Goal: Task Accomplishment & Management: Manage account settings

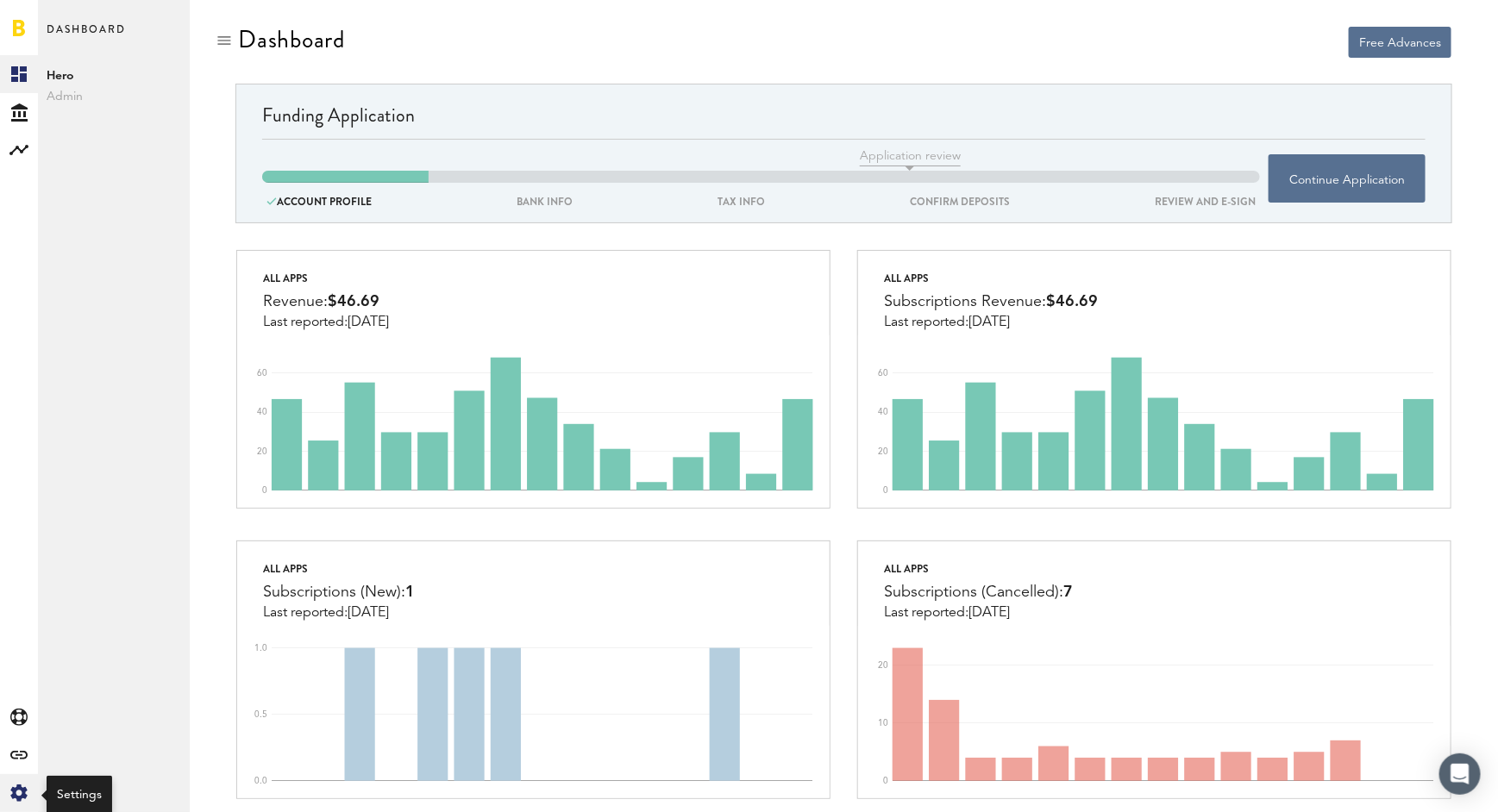
click at [13, 799] on icon "Created with Sketch." at bounding box center [19, 793] width 17 height 17
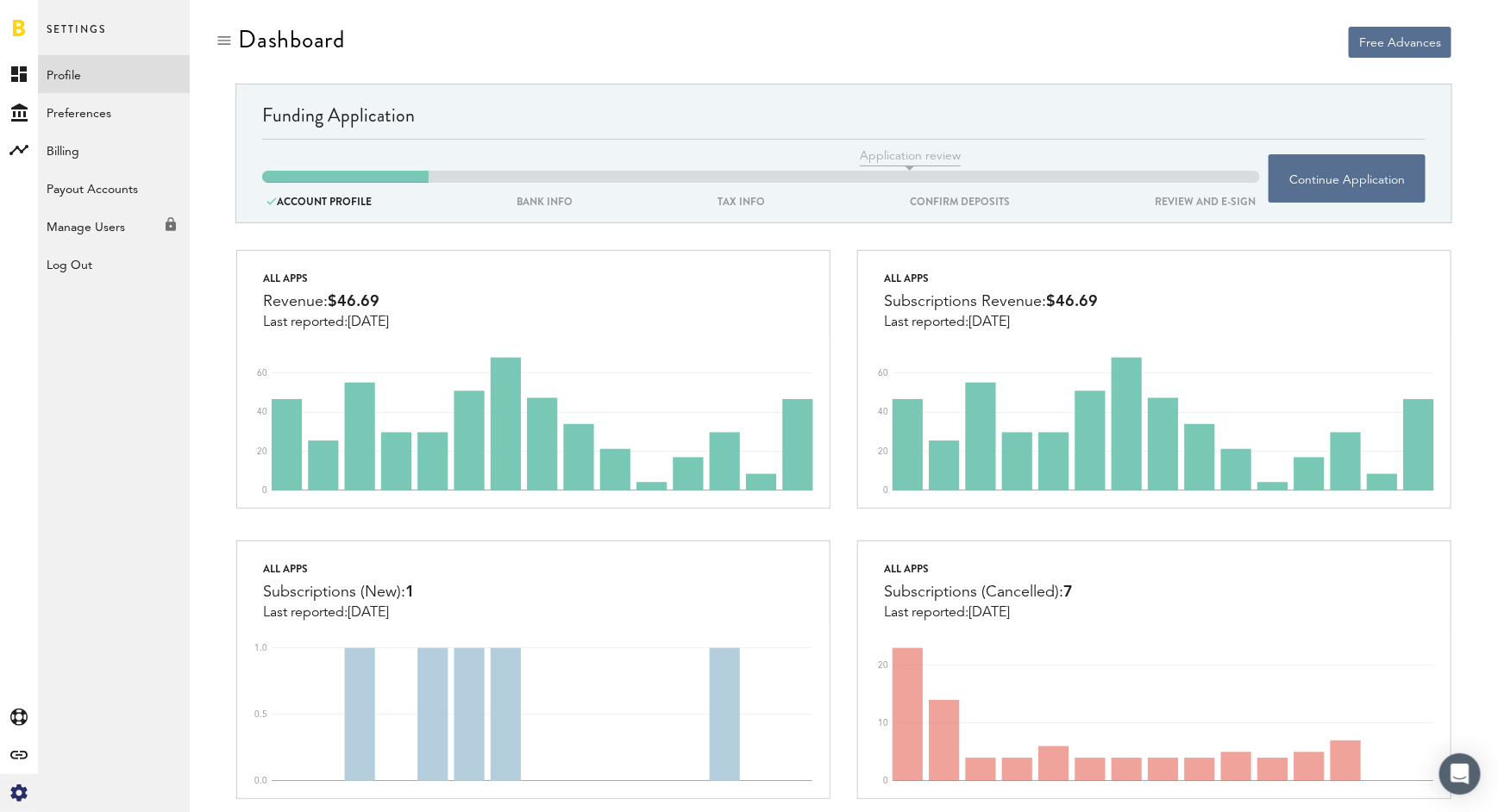
click at [73, 85] on link "Profile" at bounding box center [114, 74] width 152 height 38
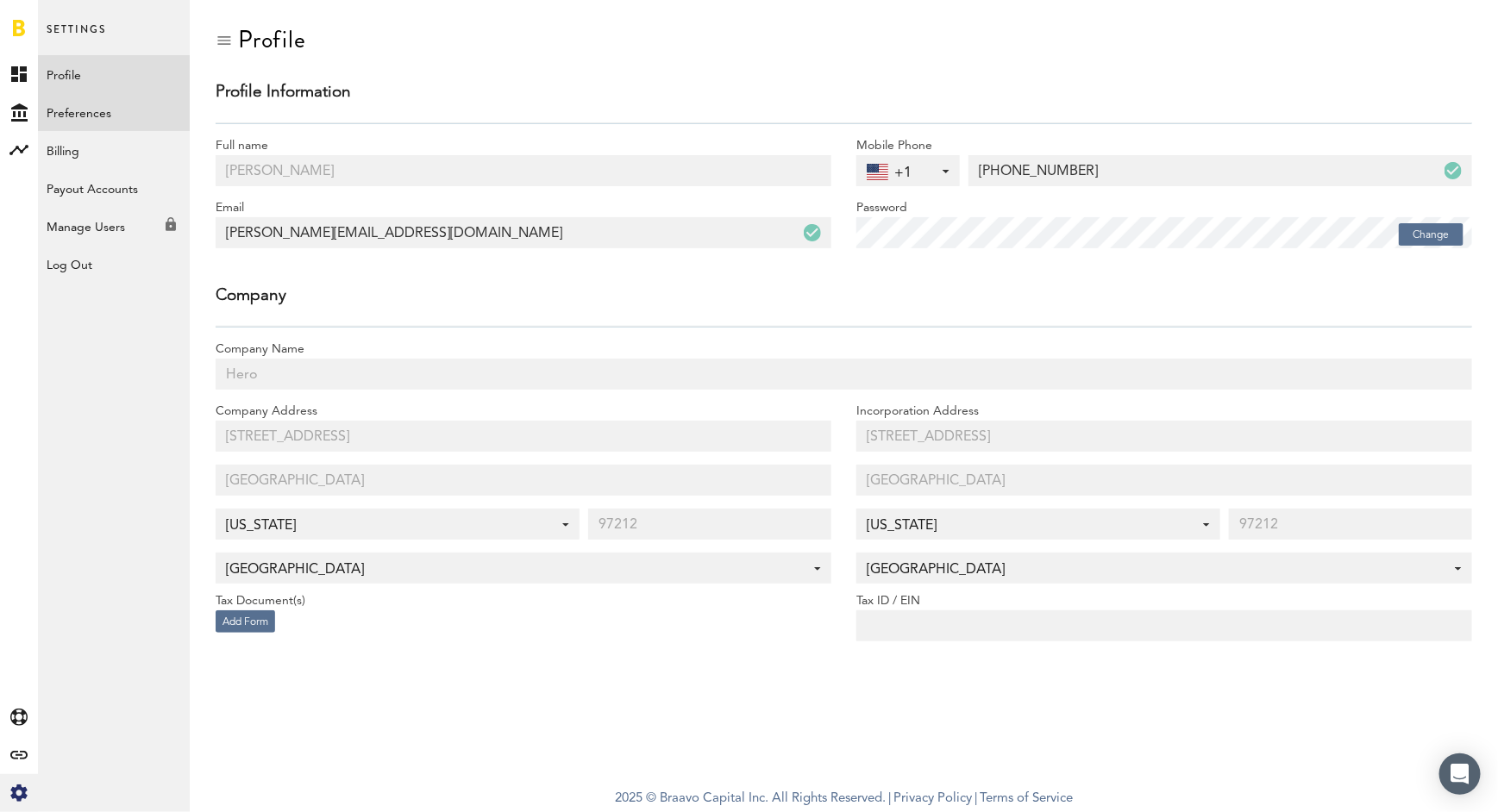
click at [120, 107] on link "Preferences" at bounding box center [114, 112] width 152 height 38
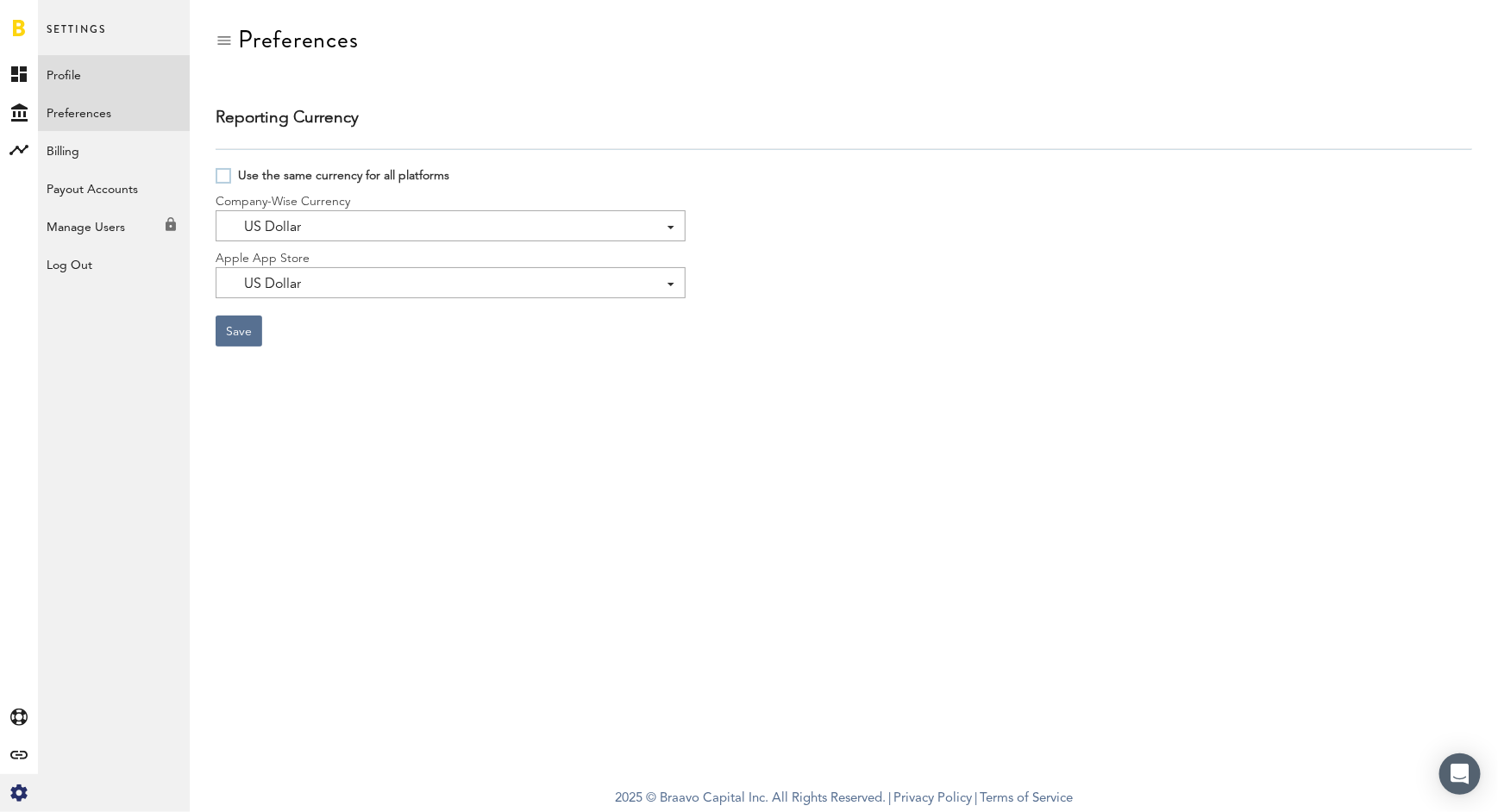
click at [109, 73] on link "Profile" at bounding box center [114, 74] width 152 height 38
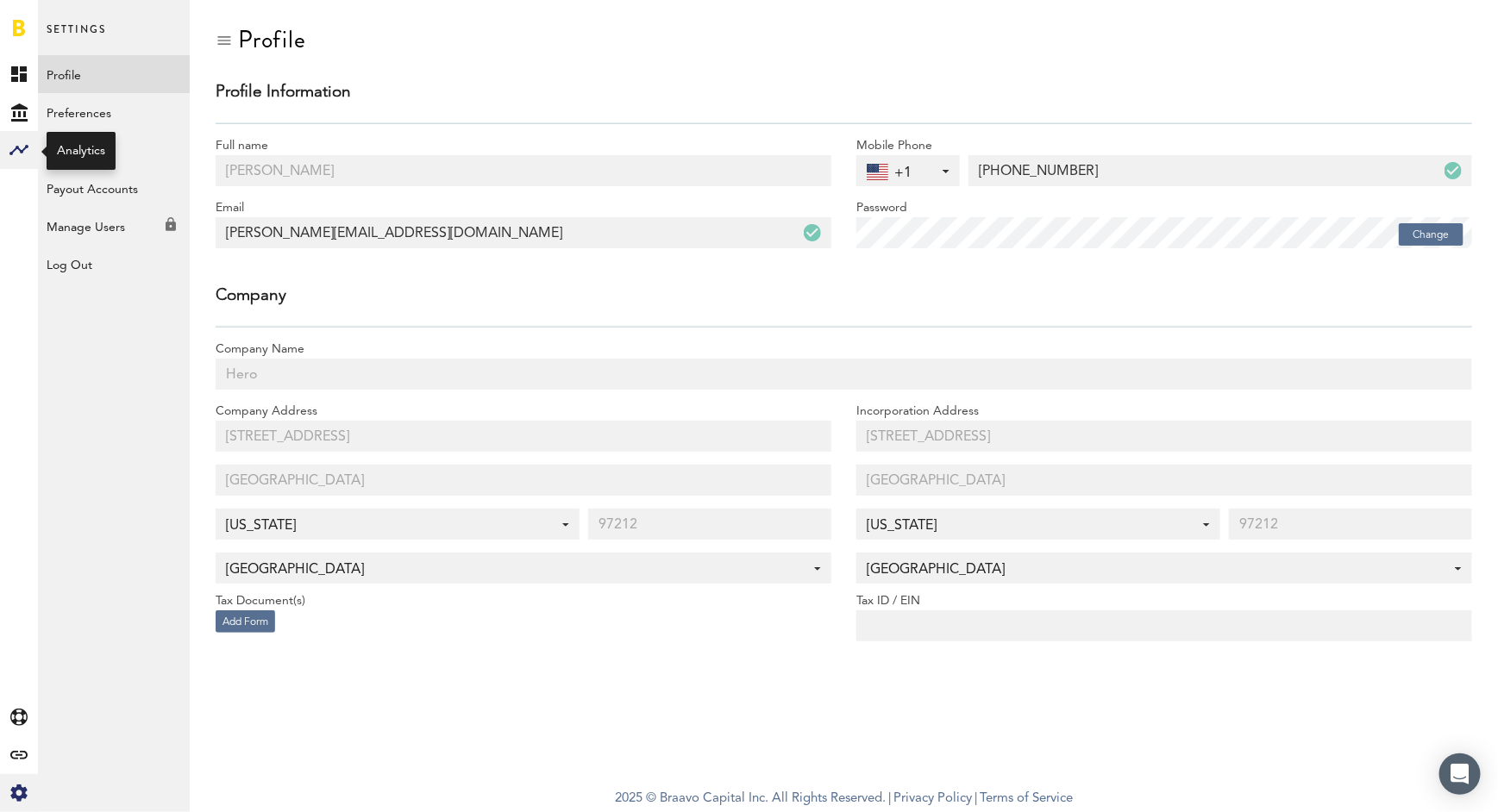
click at [5, 146] on div at bounding box center [19, 150] width 38 height 38
click at [71, 70] on link "Monetization" at bounding box center [114, 74] width 152 height 38
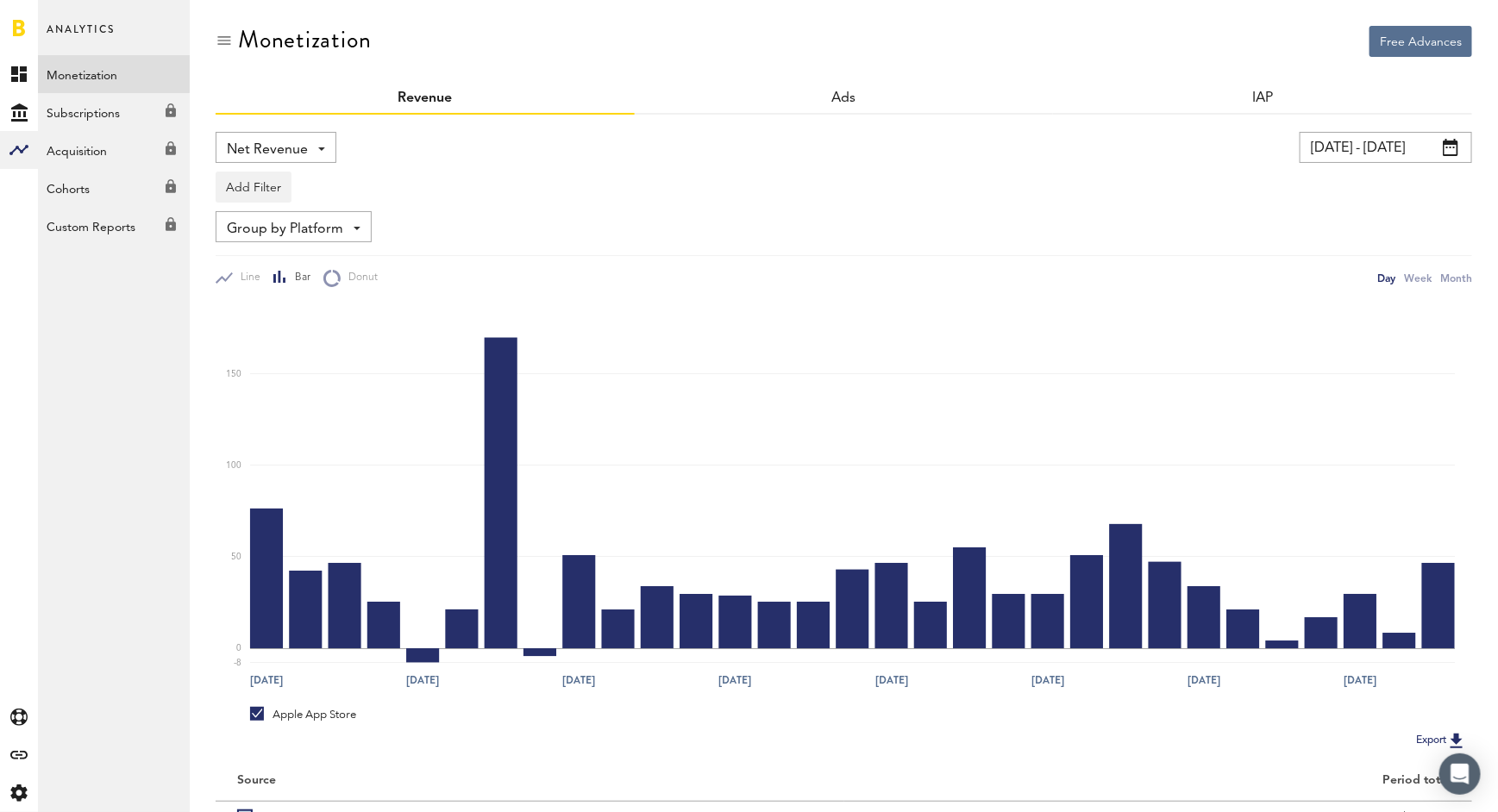
click at [1457, 143] on span at bounding box center [1450, 147] width 15 height 17
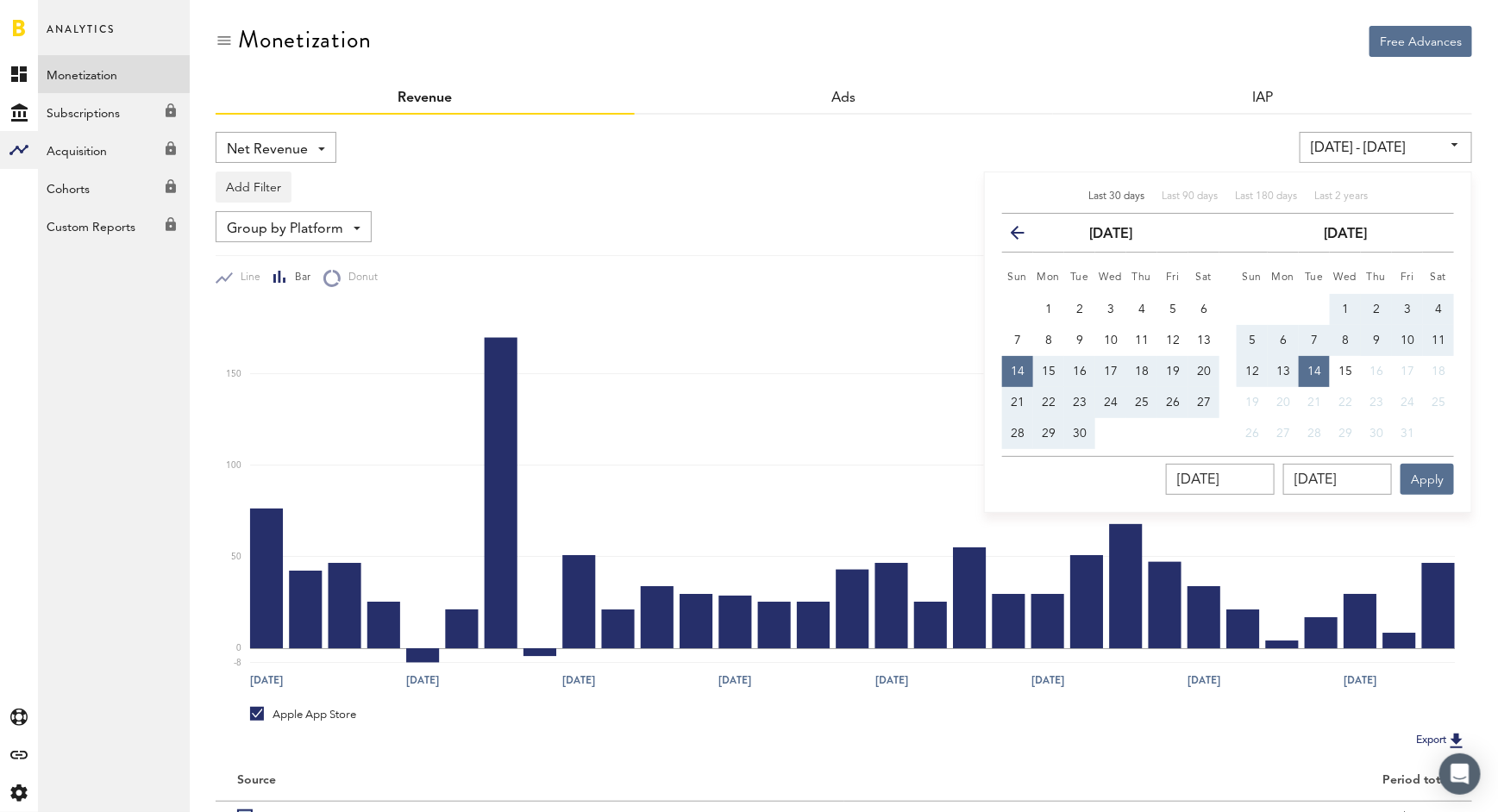
click at [1024, 236] on icon "button" at bounding box center [1024, 236] width 0 height 0
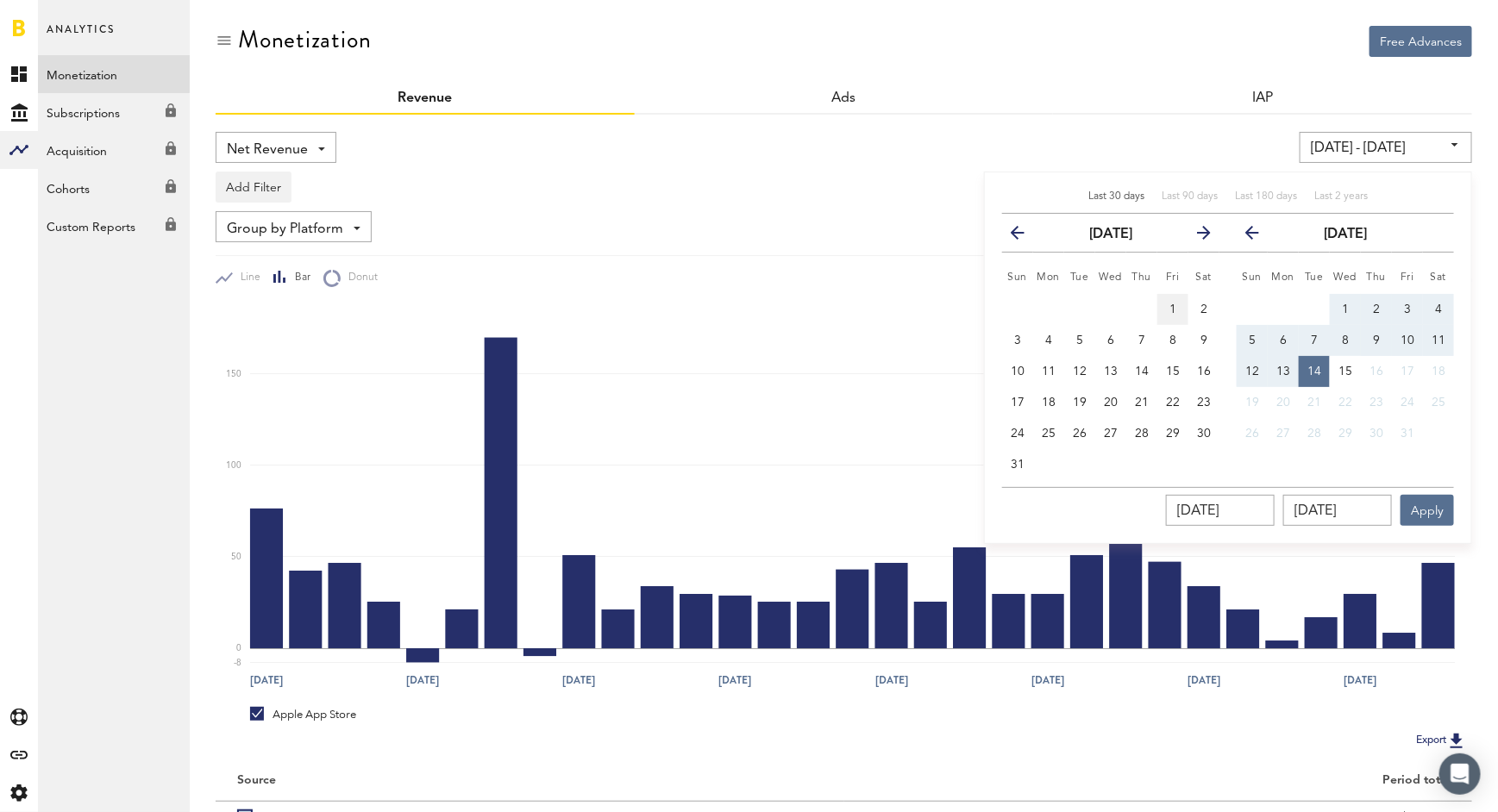
click at [1173, 309] on span "1" at bounding box center [1172, 309] width 7 height 12
type input "[DATE] - [DATE]"
type input "[DATE]"
click at [1339, 365] on span "15" at bounding box center [1345, 371] width 14 height 12
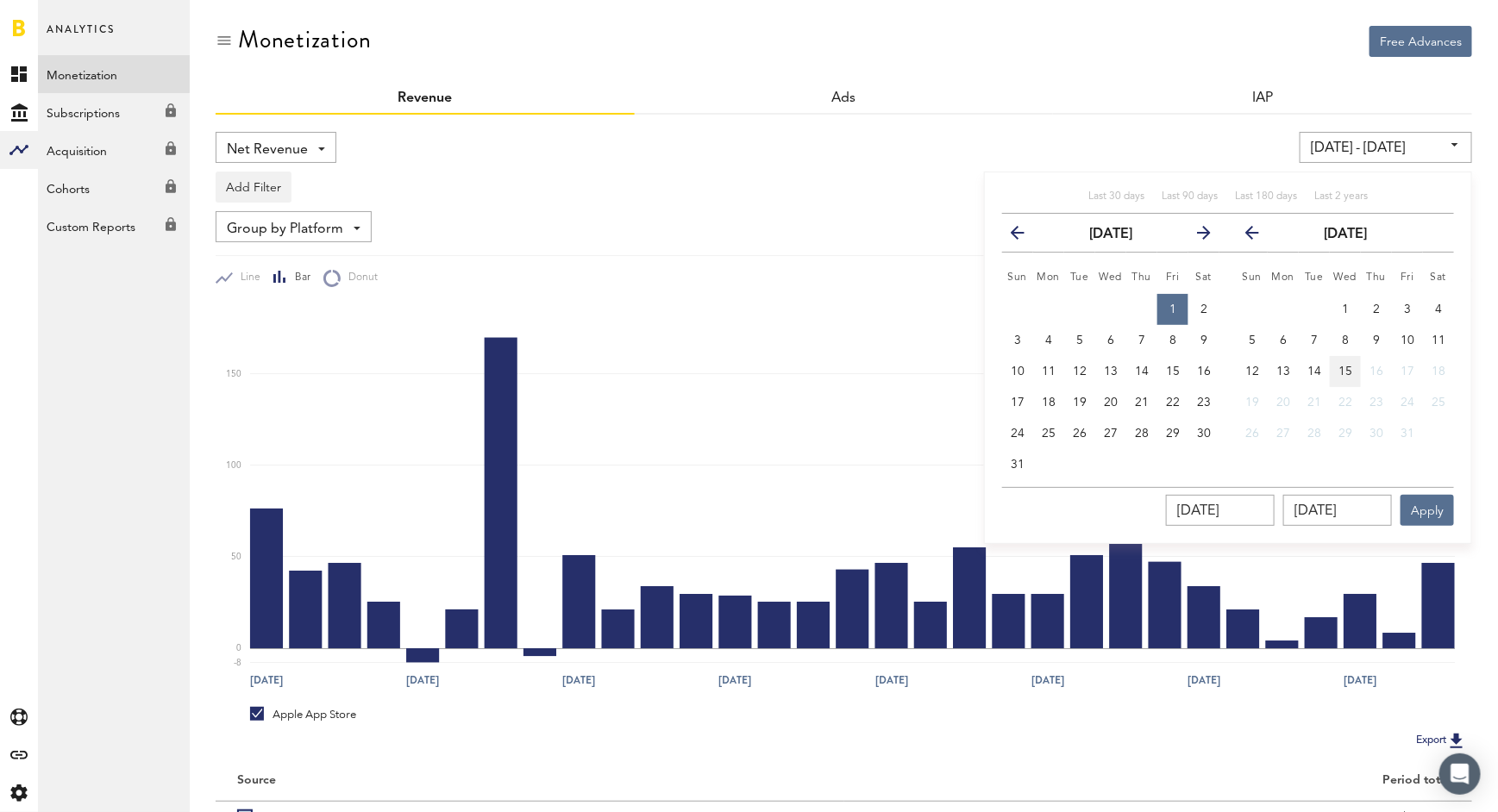
type input "[DATE] - [DATE]"
type input "[DATE]"
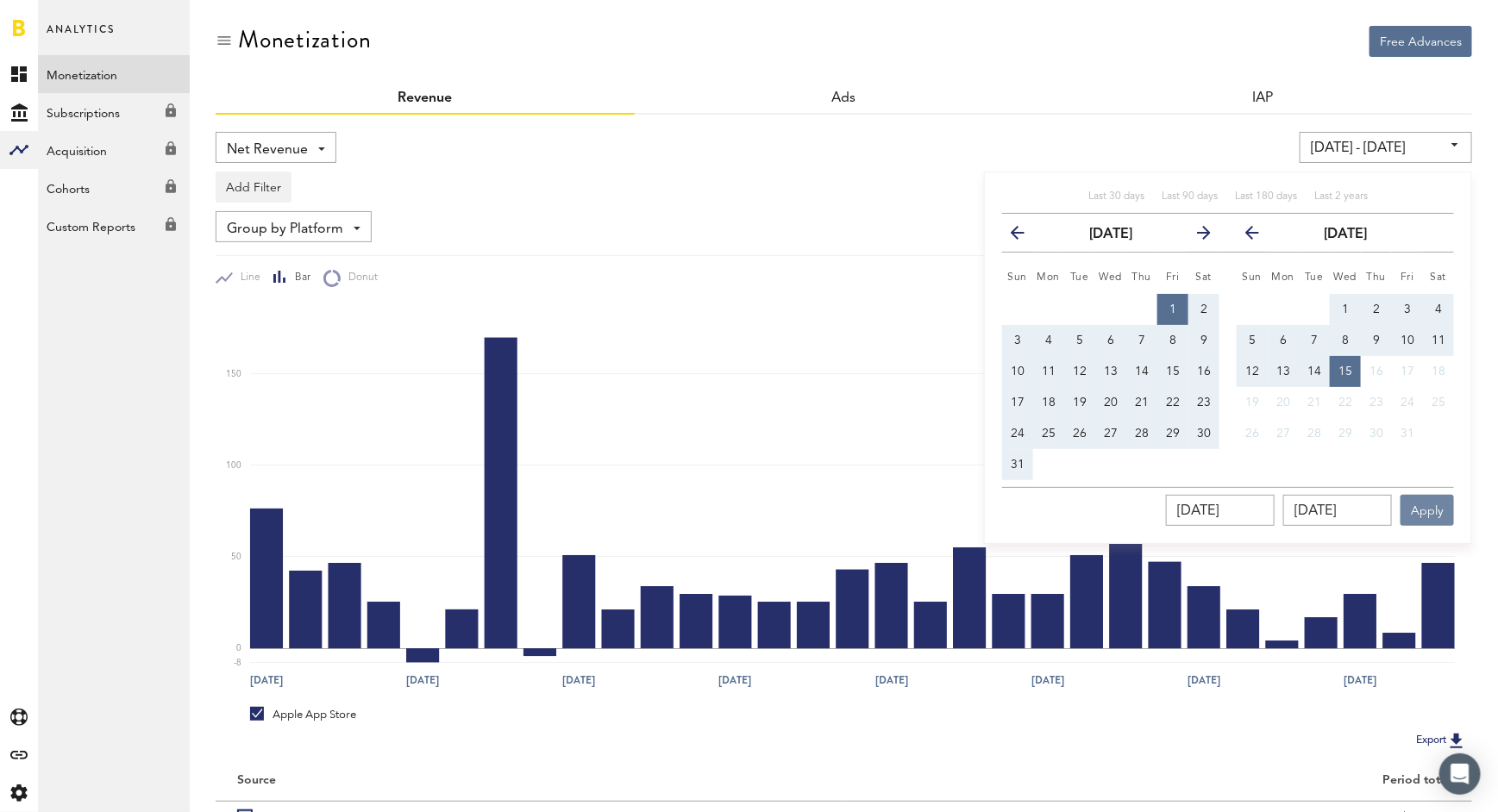
click at [1421, 511] on button "Apply" at bounding box center [1427, 510] width 53 height 31
